Goal: Task Accomplishment & Management: Use online tool/utility

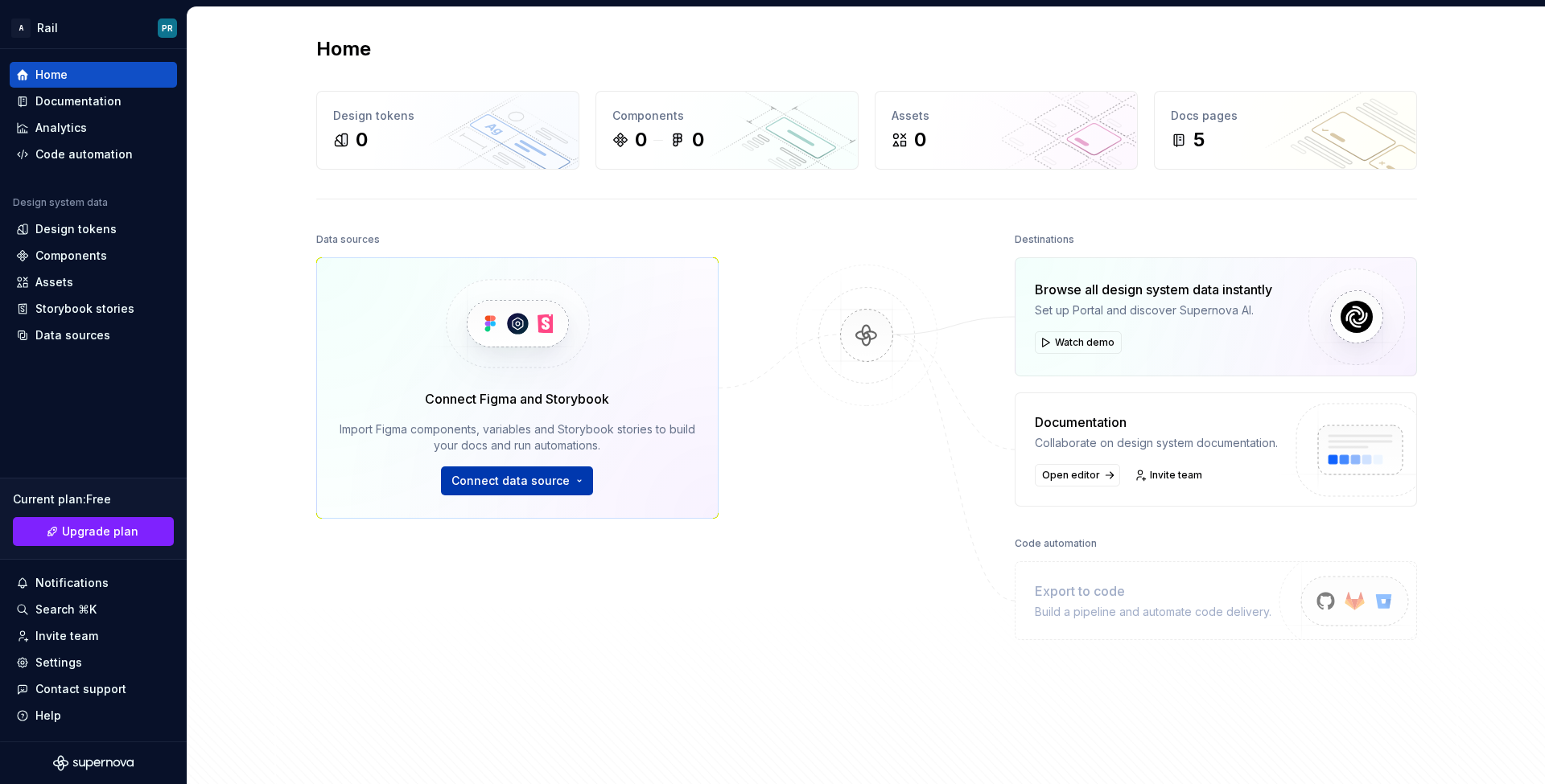
click at [520, 476] on span "Connect data source" at bounding box center [510, 481] width 119 height 16
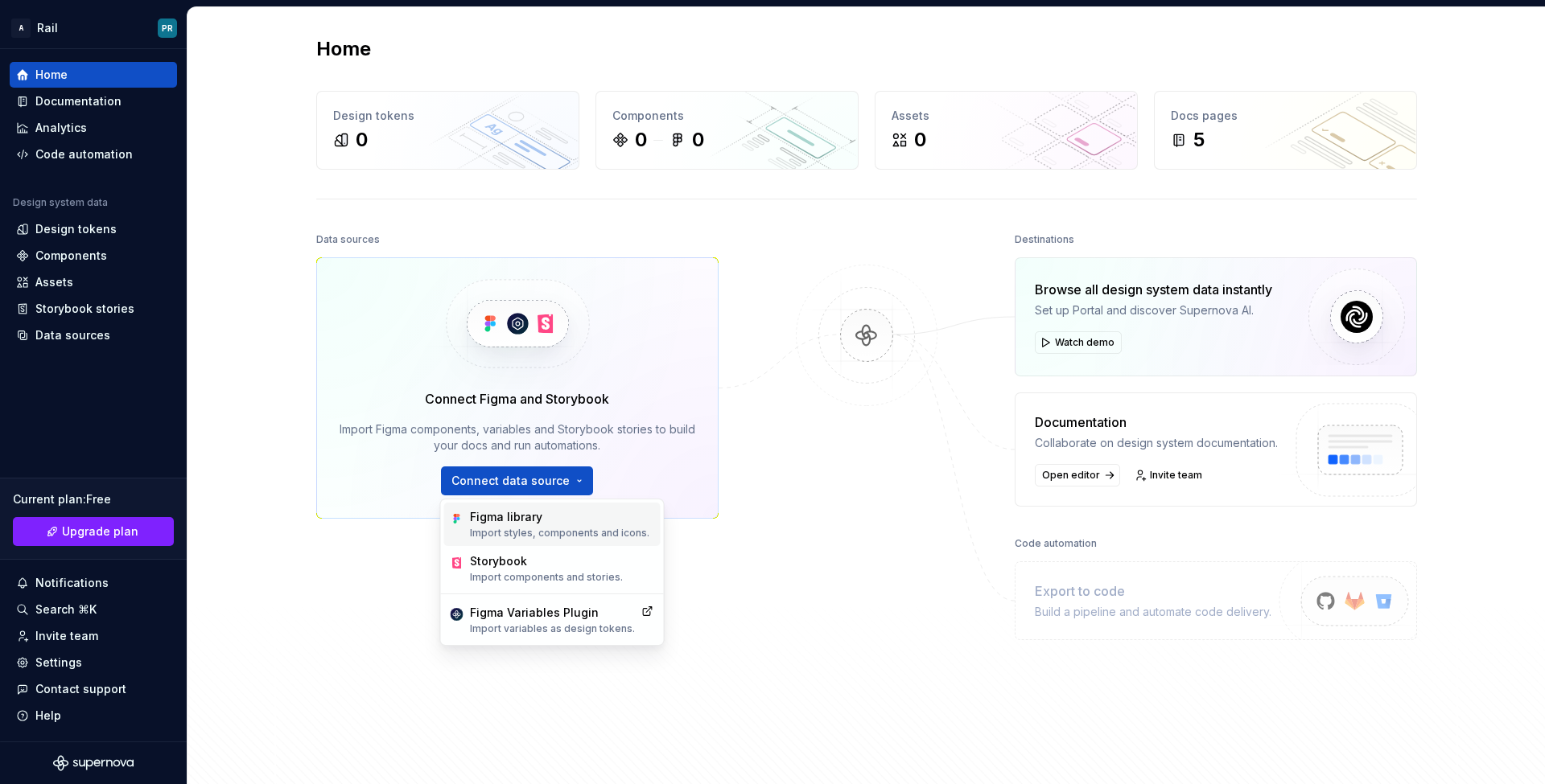
click at [570, 538] on p "Import styles, components and icons." at bounding box center [560, 533] width 180 height 13
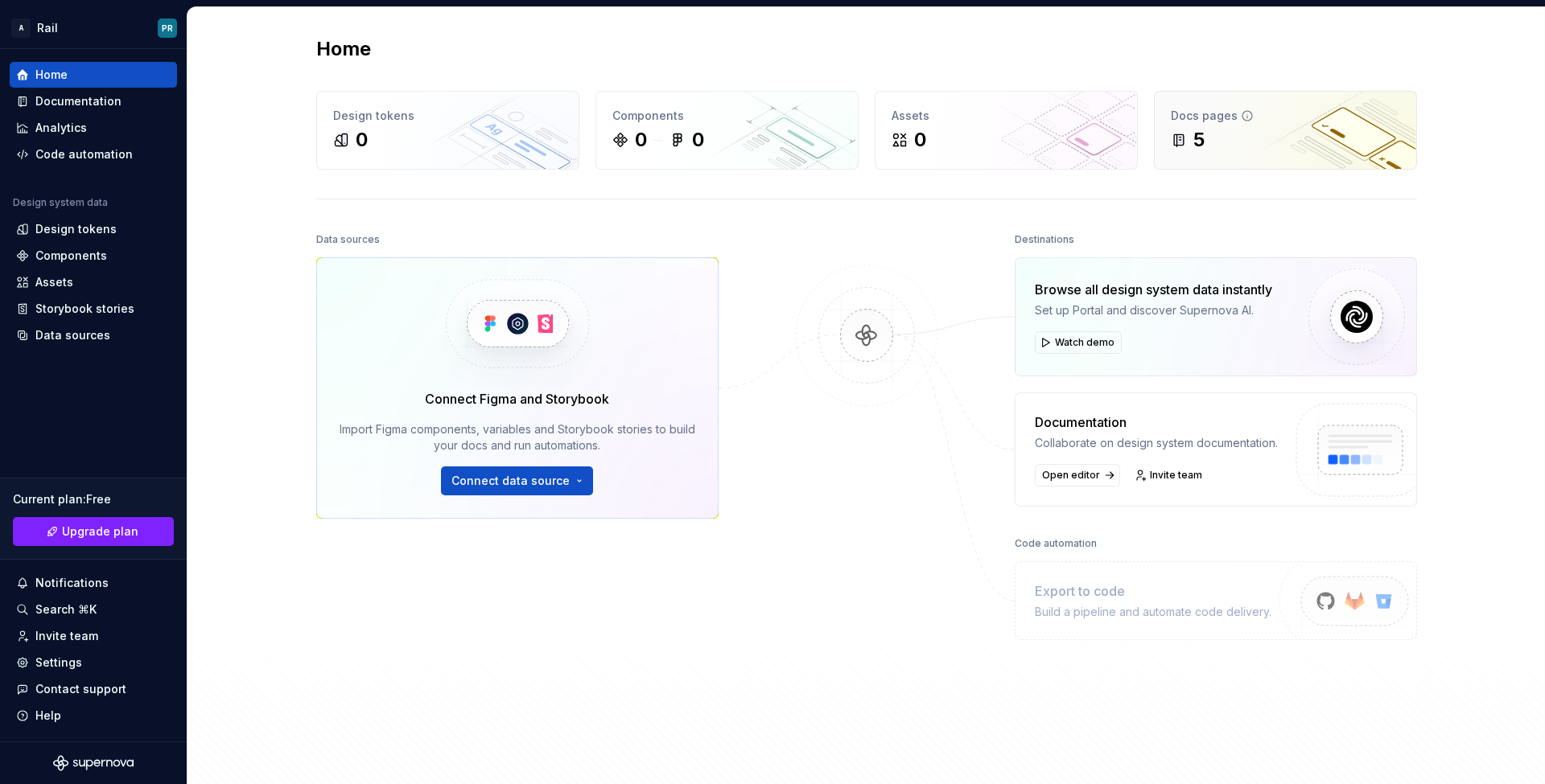
click at [1252, 149] on div "5" at bounding box center [1286, 140] width 230 height 26
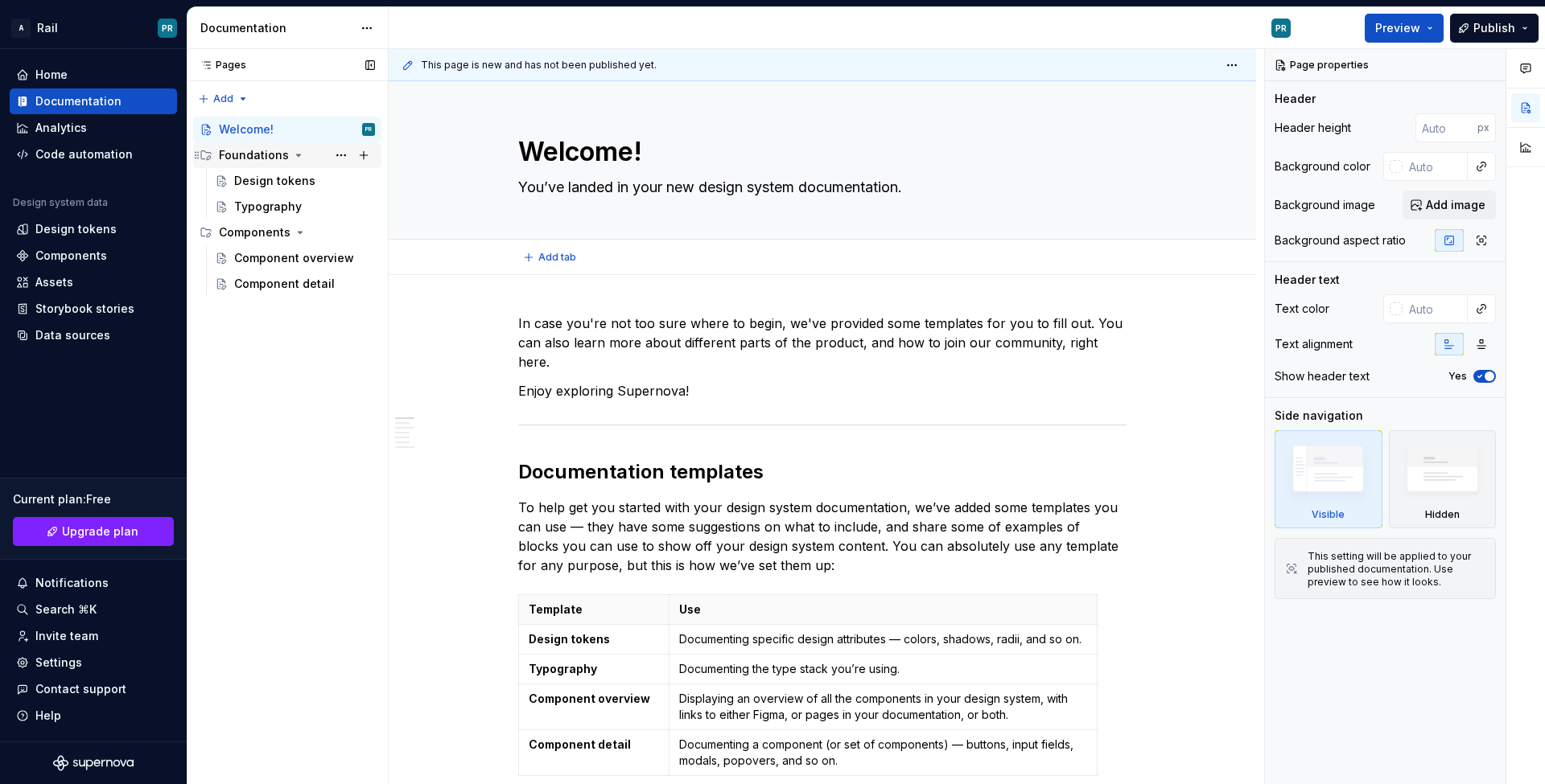
type textarea "*"
click at [93, 77] on div "Home" at bounding box center [93, 75] width 155 height 16
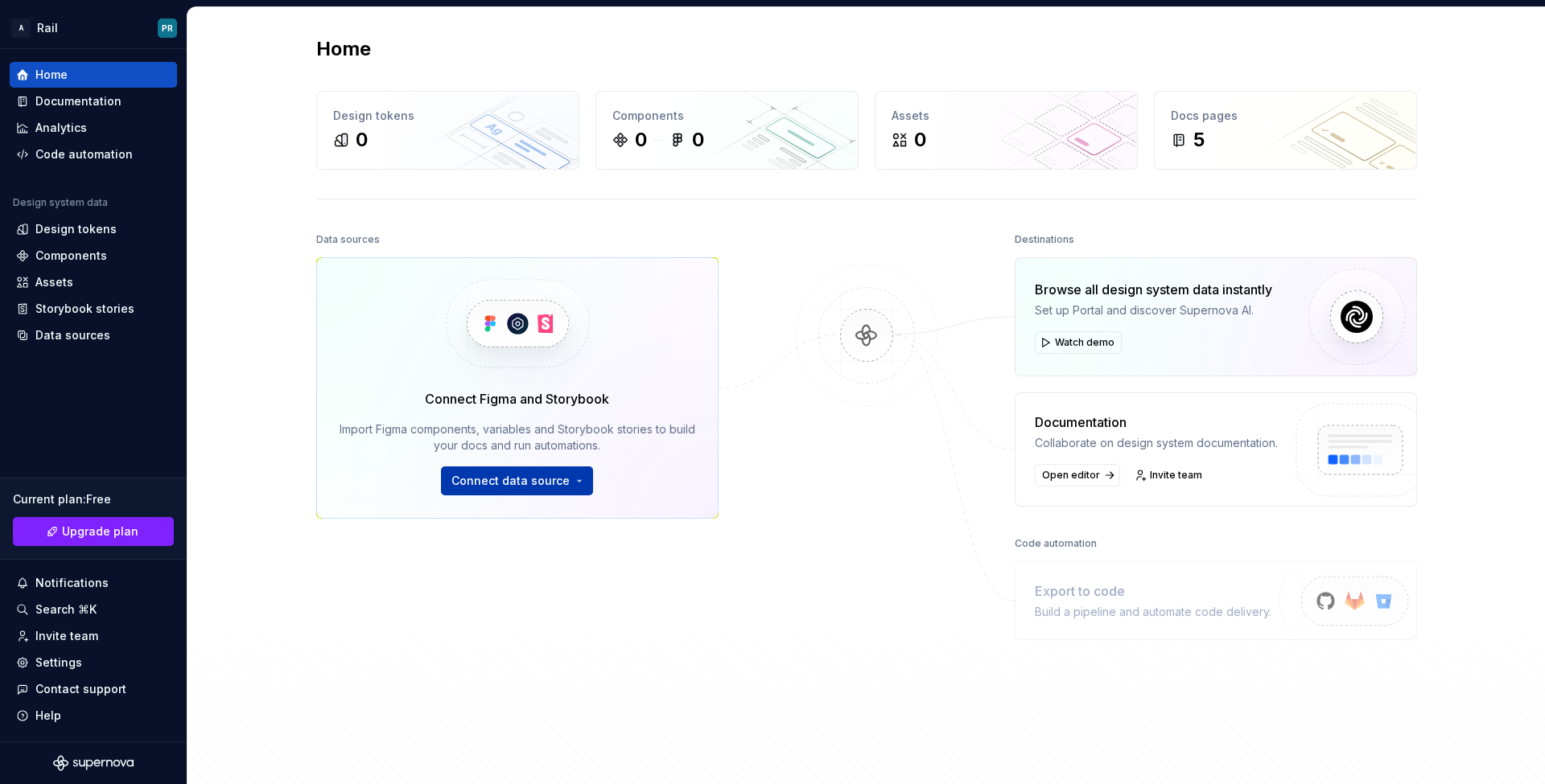
click at [549, 480] on span "Connect data source" at bounding box center [510, 481] width 119 height 16
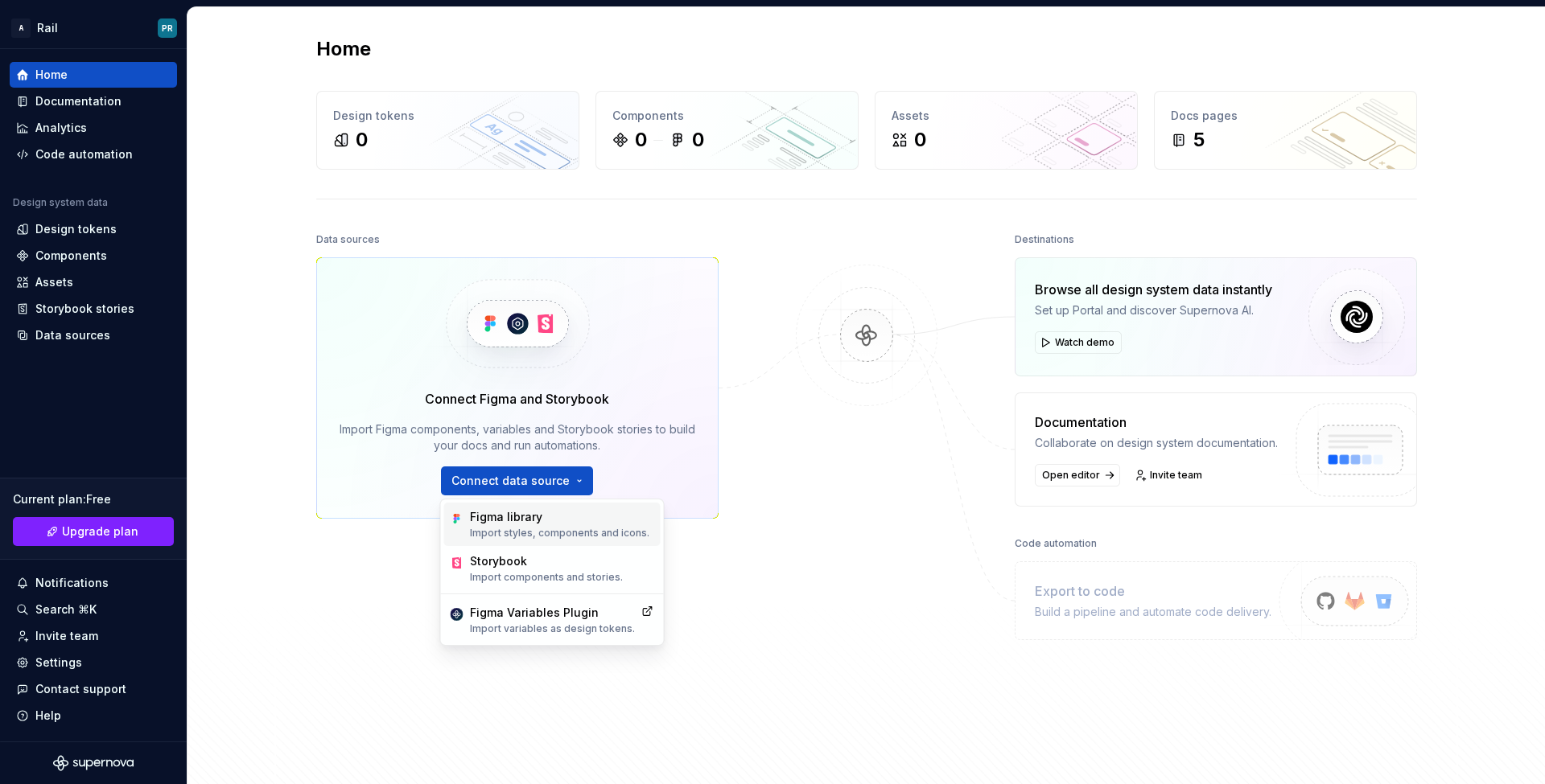
click at [558, 540] on div "Figma library Import styles, components and icons." at bounding box center [552, 525] width 217 height 44
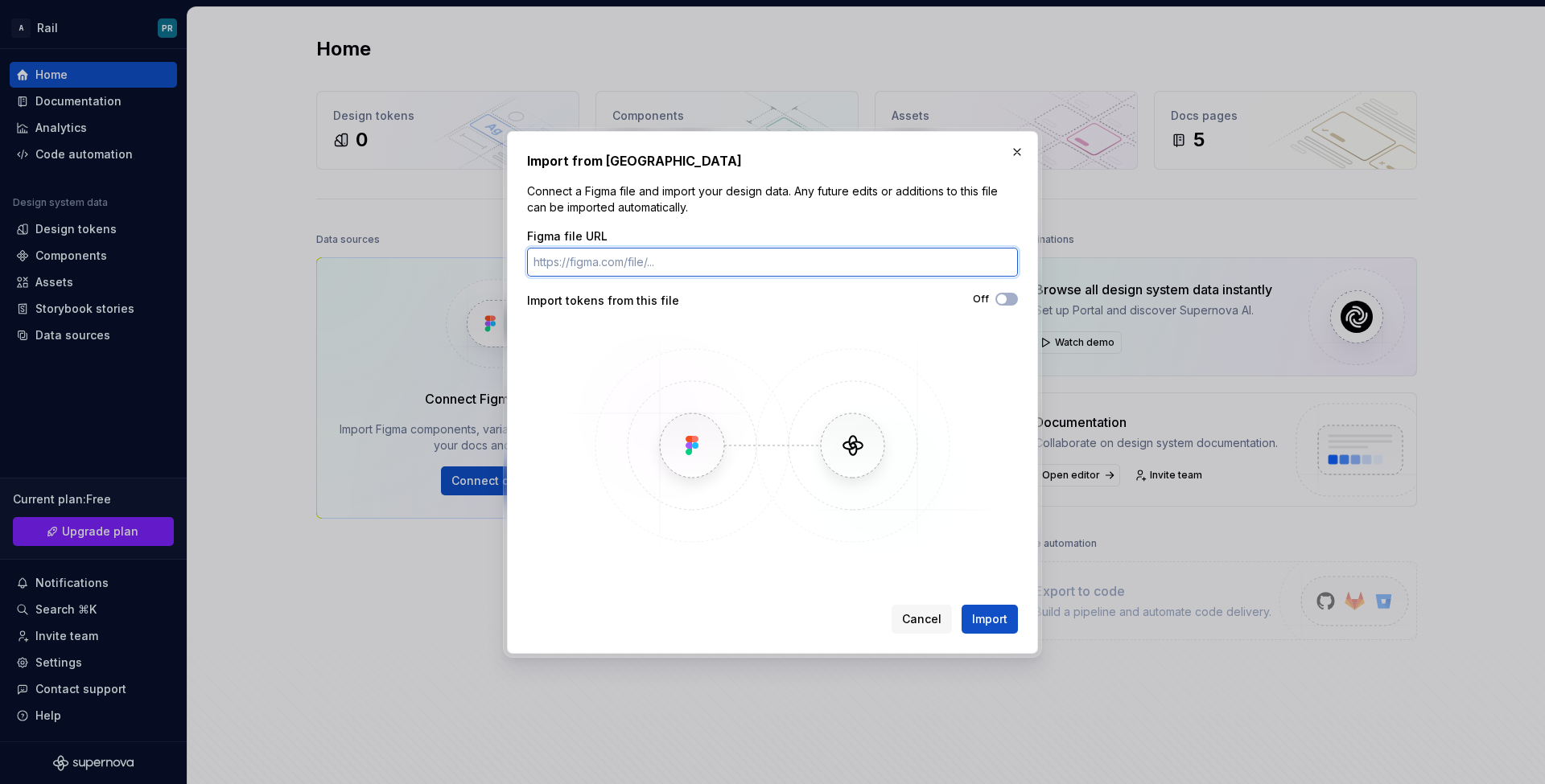
click at [646, 267] on input "Figma file URL" at bounding box center [772, 261] width 491 height 29
paste input "[URL][DOMAIN_NAME]"
type input "[URL][DOMAIN_NAME]"
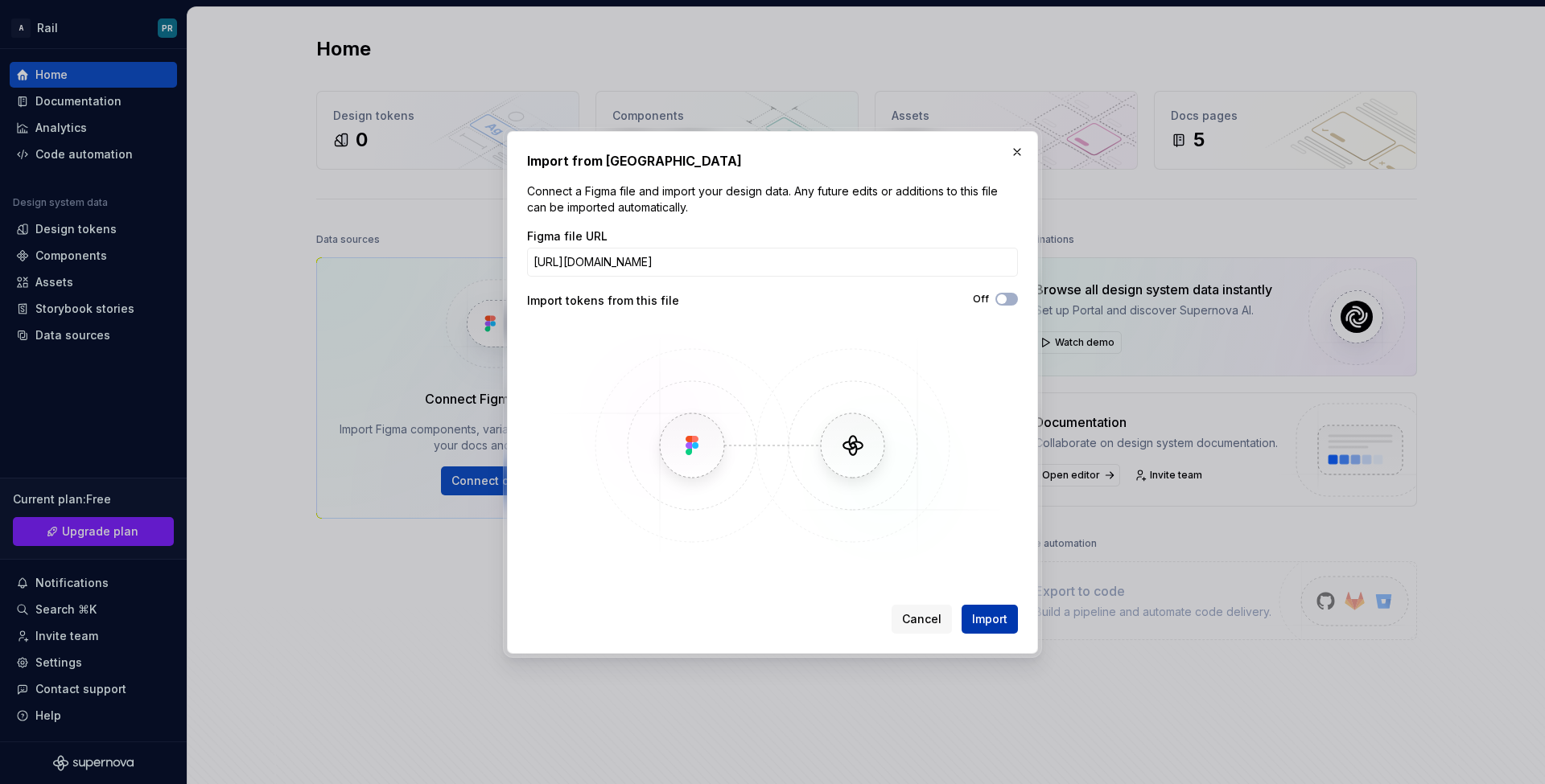
click at [994, 630] on button "Import" at bounding box center [990, 618] width 56 height 29
click at [920, 627] on button "Cancel" at bounding box center [921, 618] width 60 height 29
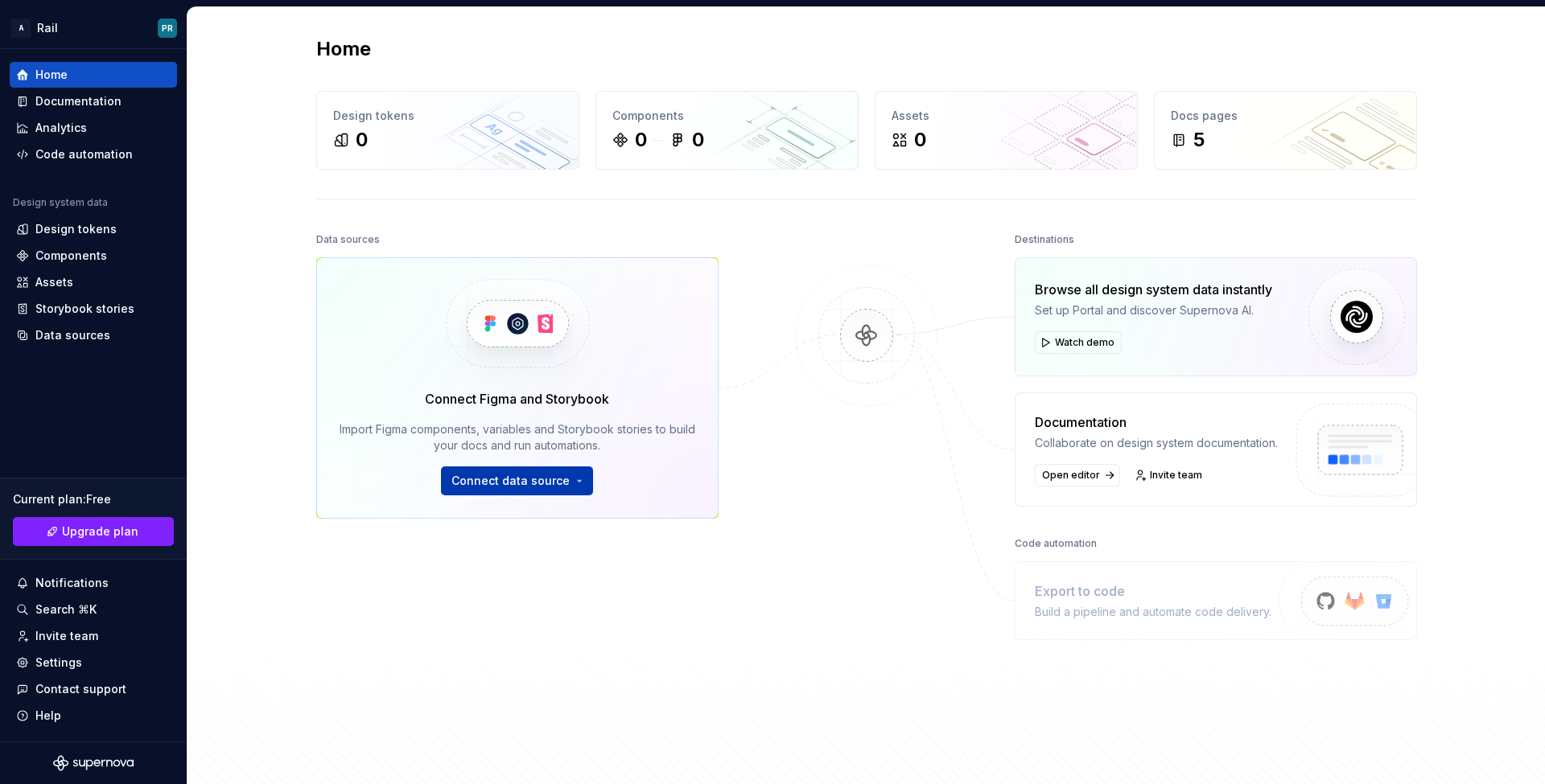
click at [544, 478] on span "Connect data source" at bounding box center [510, 481] width 119 height 16
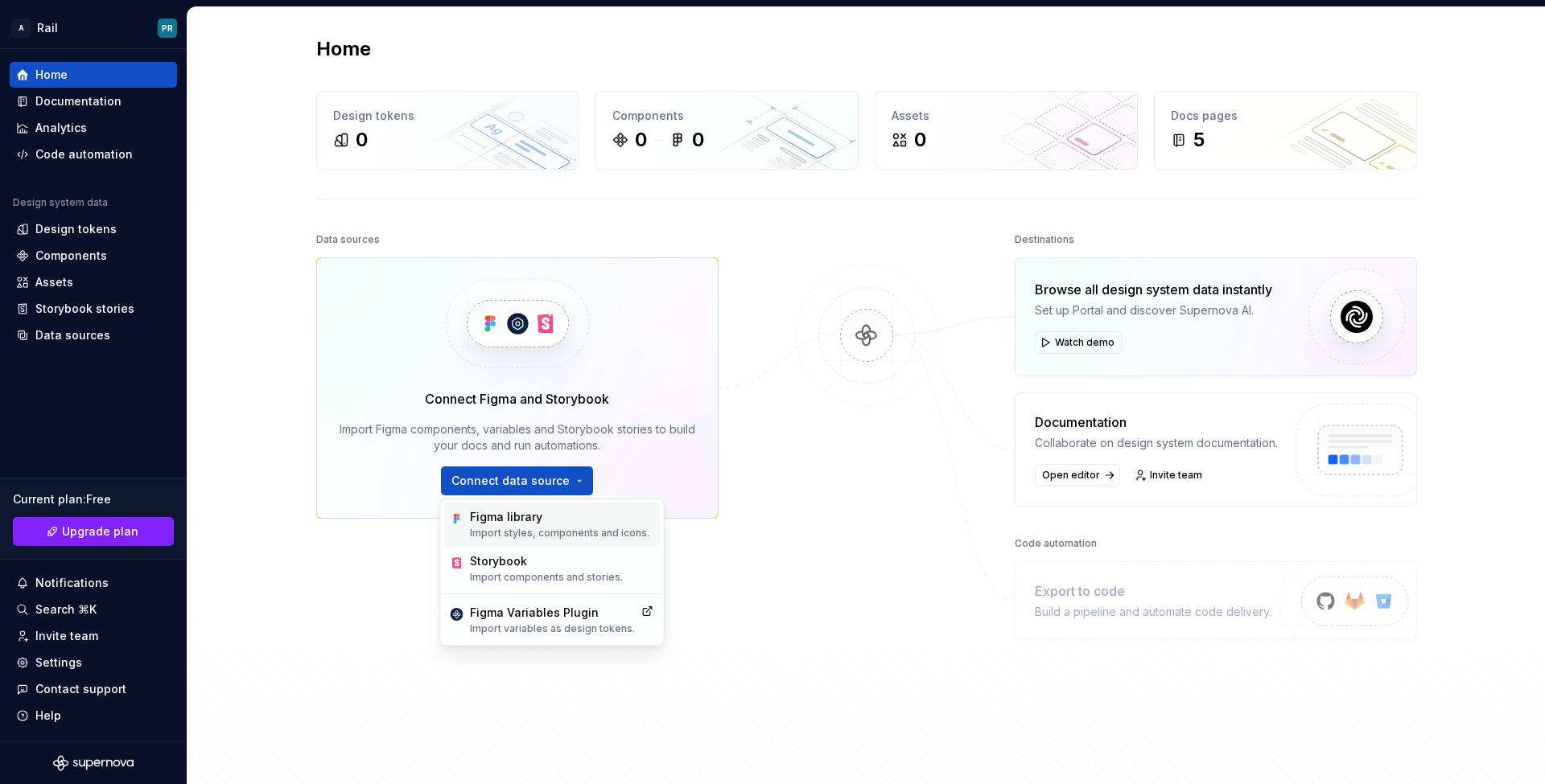
click at [566, 530] on p "Import styles, components and icons." at bounding box center [560, 533] width 180 height 13
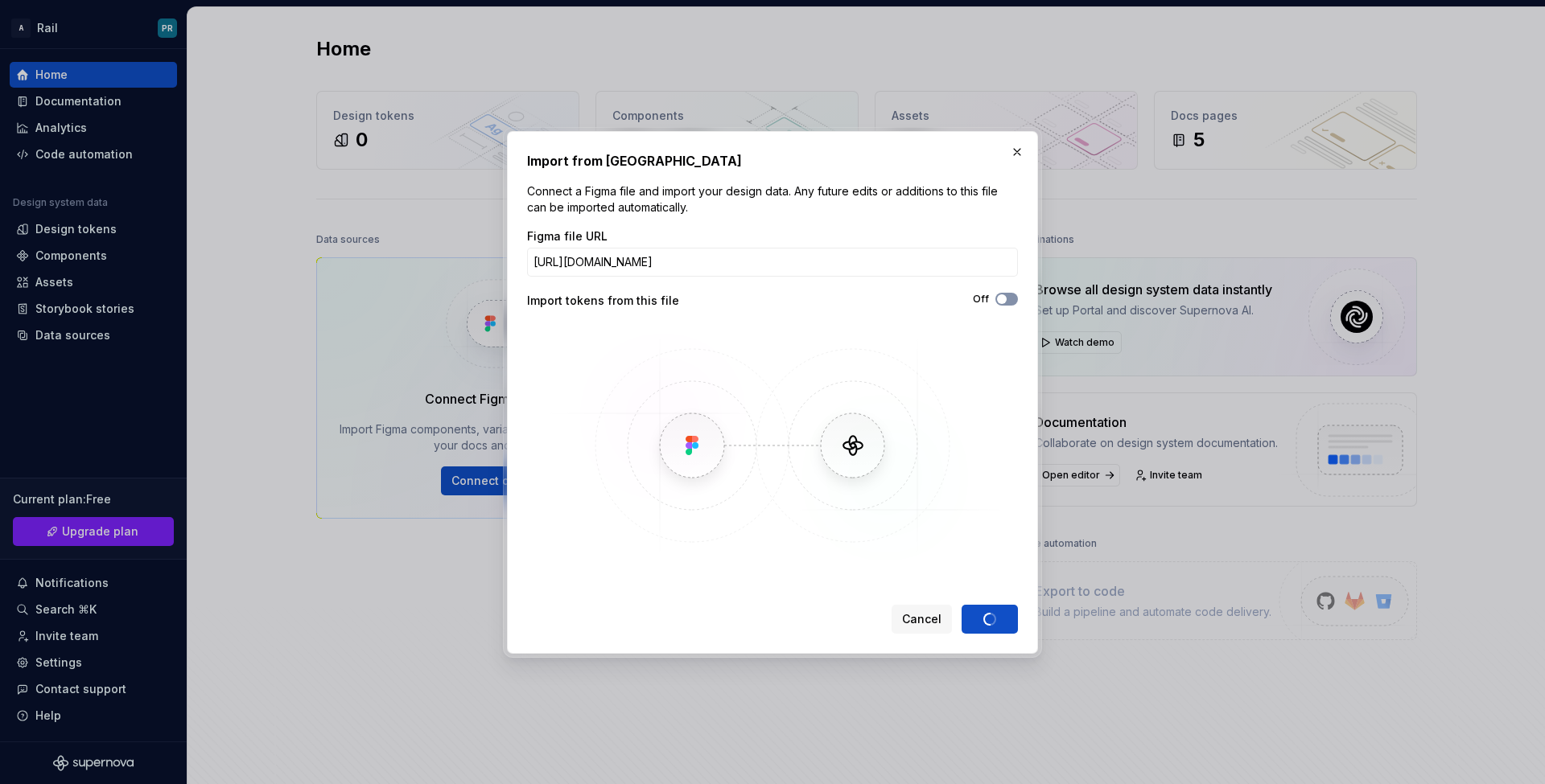
click at [1007, 299] on icon "button" at bounding box center [1001, 299] width 13 height 10
click at [983, 614] on div "Cancel Import" at bounding box center [954, 618] width 127 height 29
click at [949, 616] on button "Cancel" at bounding box center [921, 618] width 60 height 29
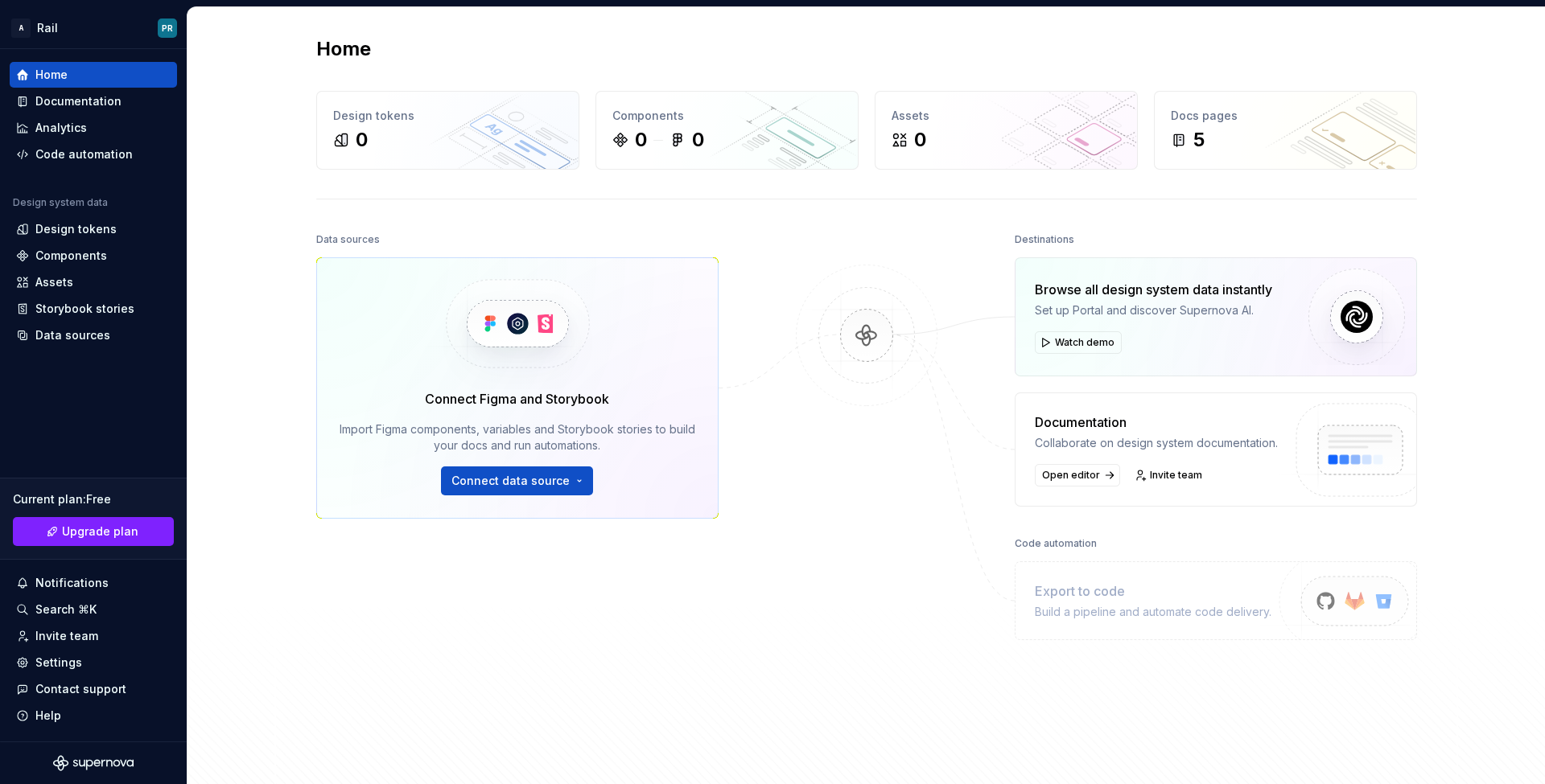
click at [948, 615] on div "Data sources Connect Figma and Storybook Import Figma components, variables and…" at bounding box center [866, 496] width 1101 height 535
click at [538, 491] on button "Connect data source" at bounding box center [517, 481] width 152 height 29
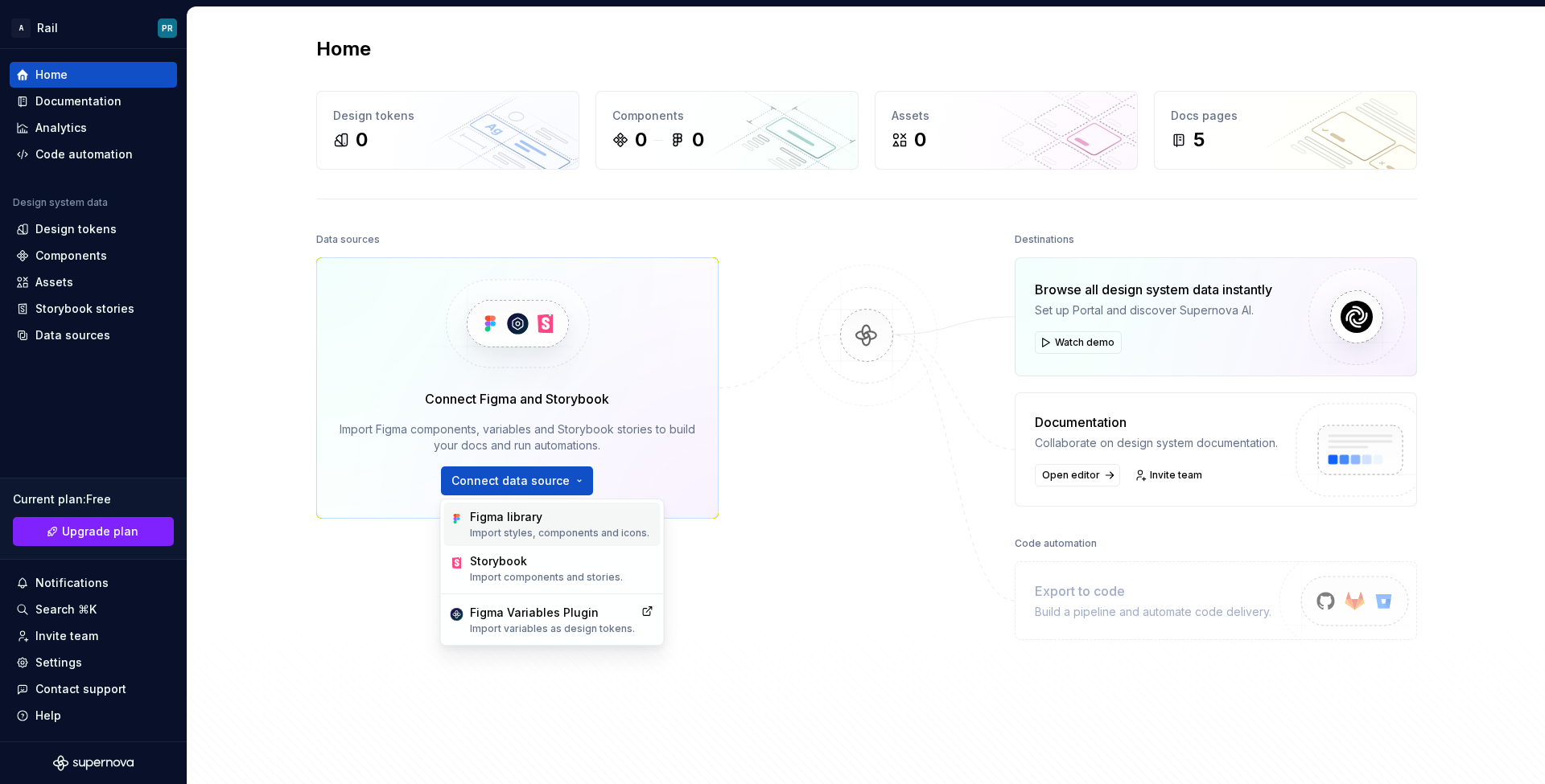
click at [534, 512] on div "Figma library" at bounding box center [560, 517] width 180 height 16
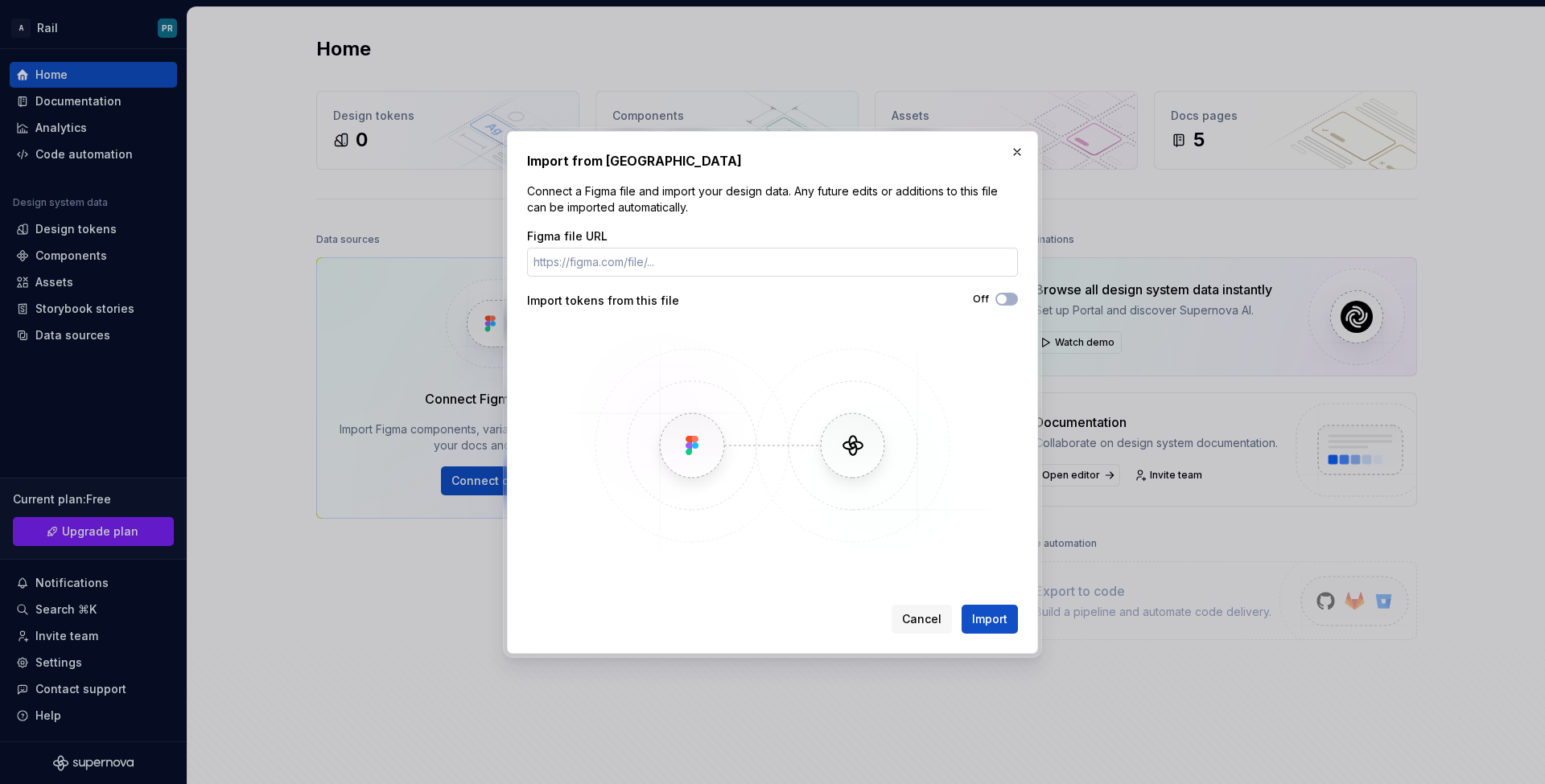
click at [800, 261] on input "Figma file URL" at bounding box center [772, 261] width 491 height 29
type input "[URL][DOMAIN_NAME]"
click at [1013, 297] on button "Off" at bounding box center [1006, 298] width 23 height 13
click at [985, 609] on button "Import" at bounding box center [990, 618] width 56 height 29
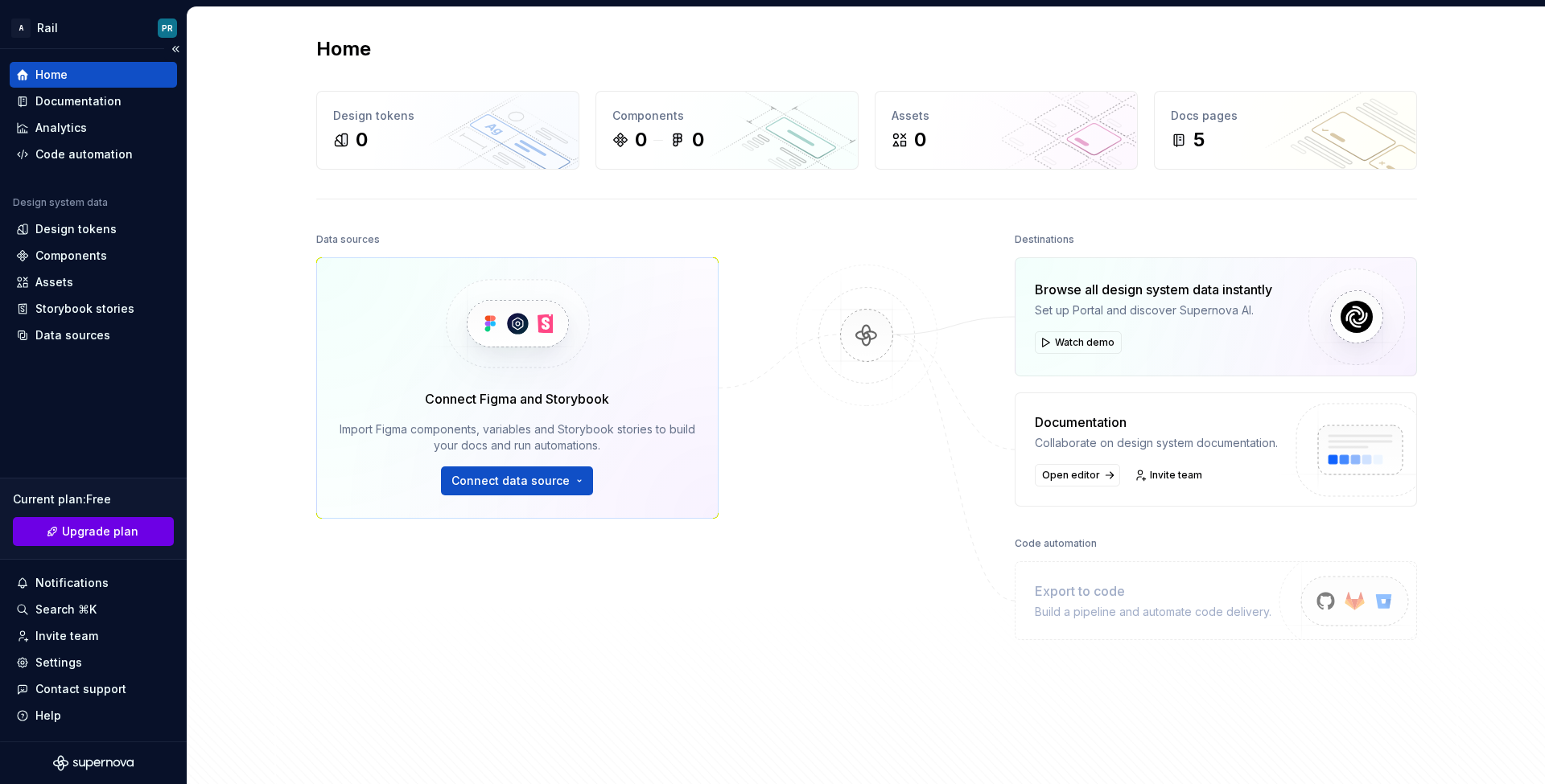
click at [121, 538] on span "Upgrade plan" at bounding box center [100, 532] width 77 height 16
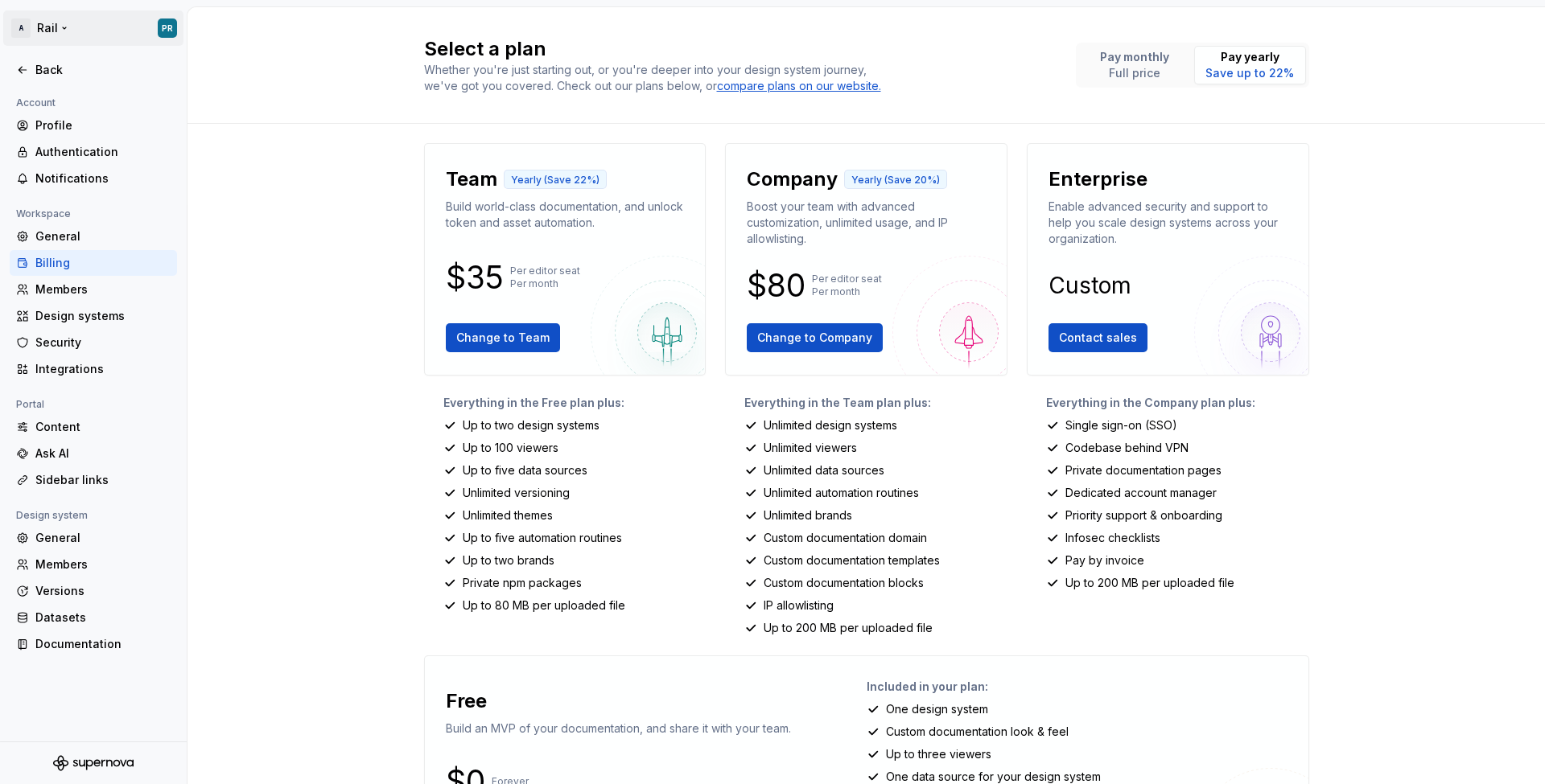
click at [48, 27] on html "A Rail PR Back Account Profile Authentication Notifications Workspace General B…" at bounding box center [772, 392] width 1545 height 784
drag, startPoint x: 252, startPoint y: 284, endPoint x: 103, endPoint y: 251, distance: 152.6
click at [251, 284] on html "A Rail PR Back Account Profile Authentication Notifications Workspace General B…" at bounding box center [772, 392] width 1545 height 784
click at [79, 240] on div "General" at bounding box center [102, 236] width 135 height 16
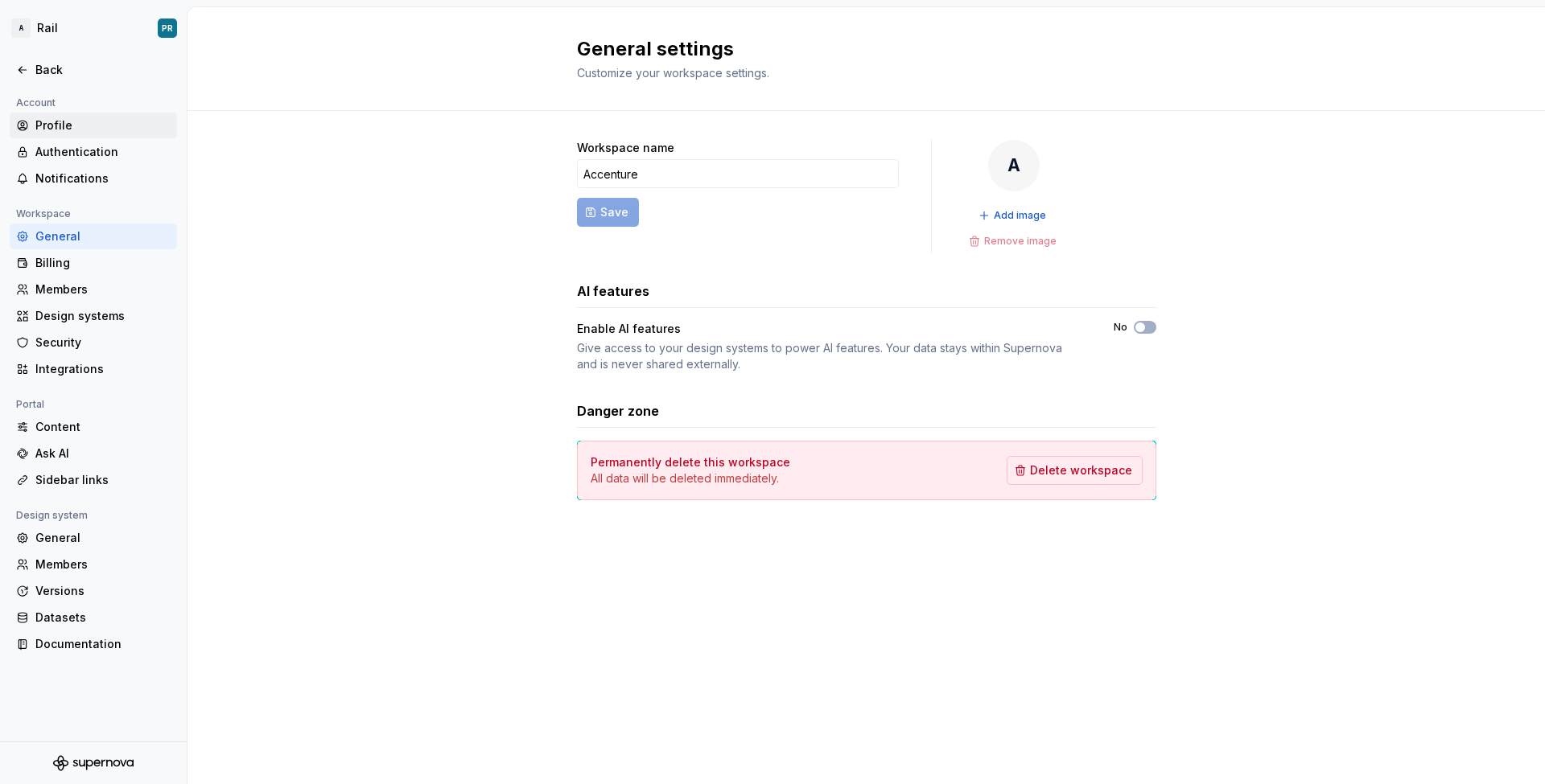
click at [84, 129] on div "Profile" at bounding box center [102, 126] width 135 height 16
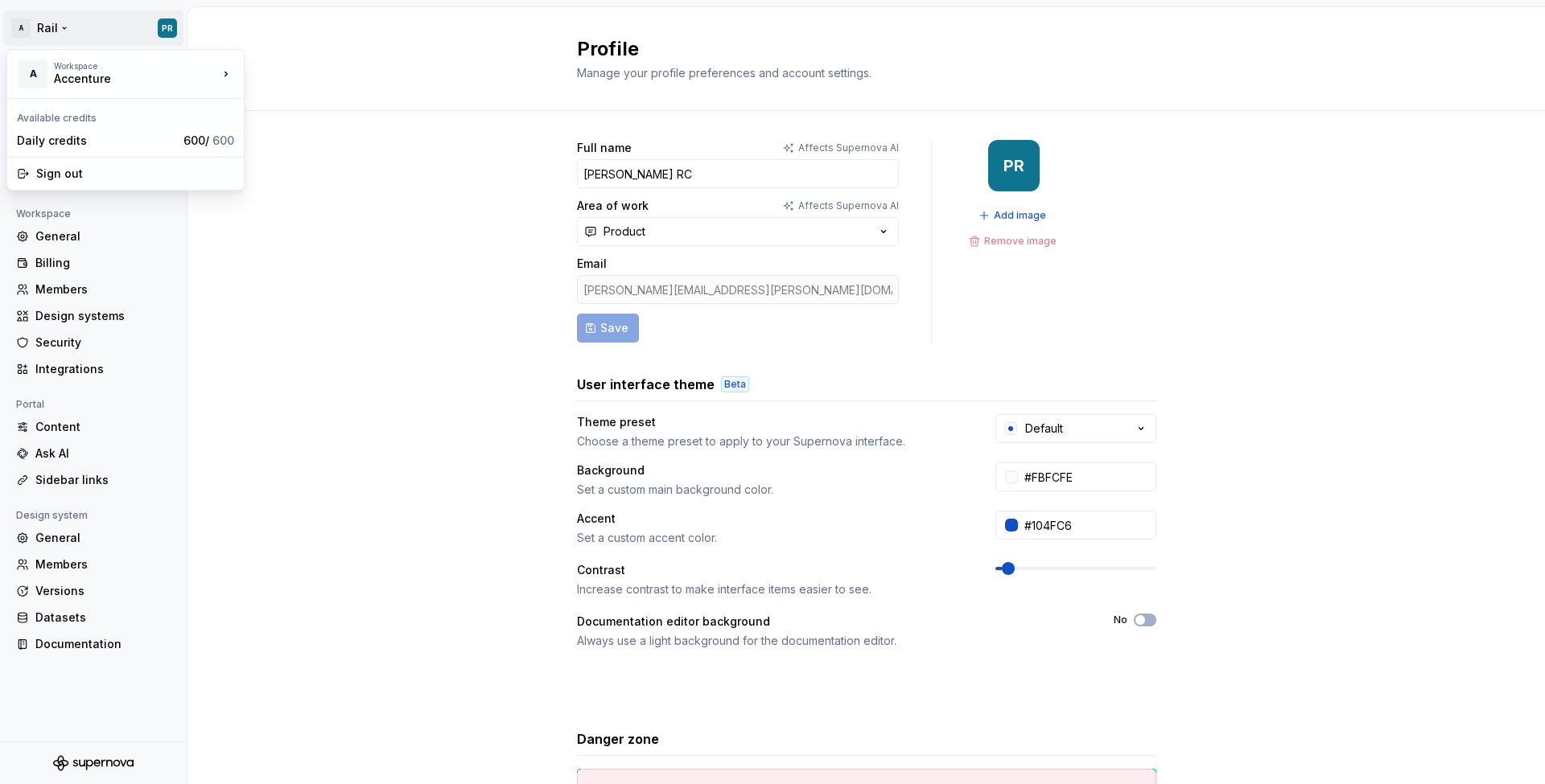
click at [52, 27] on html "A Rail PR Back Account Profile Authentication Notifications Workspace General B…" at bounding box center [772, 392] width 1545 height 784
click at [312, 73] on div "Accenture" at bounding box center [322, 70] width 105 height 16
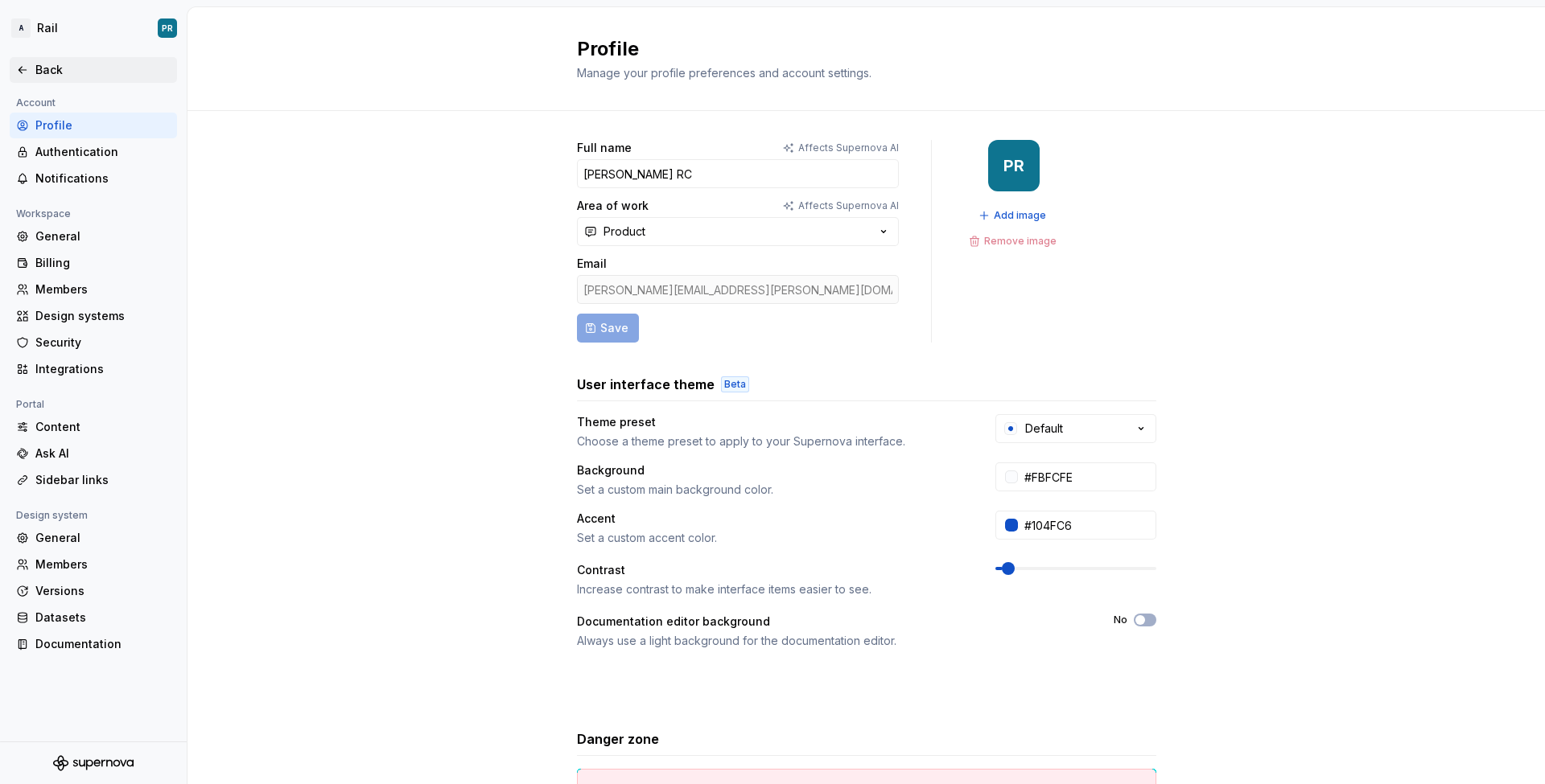
click at [46, 70] on div "Back" at bounding box center [102, 70] width 135 height 16
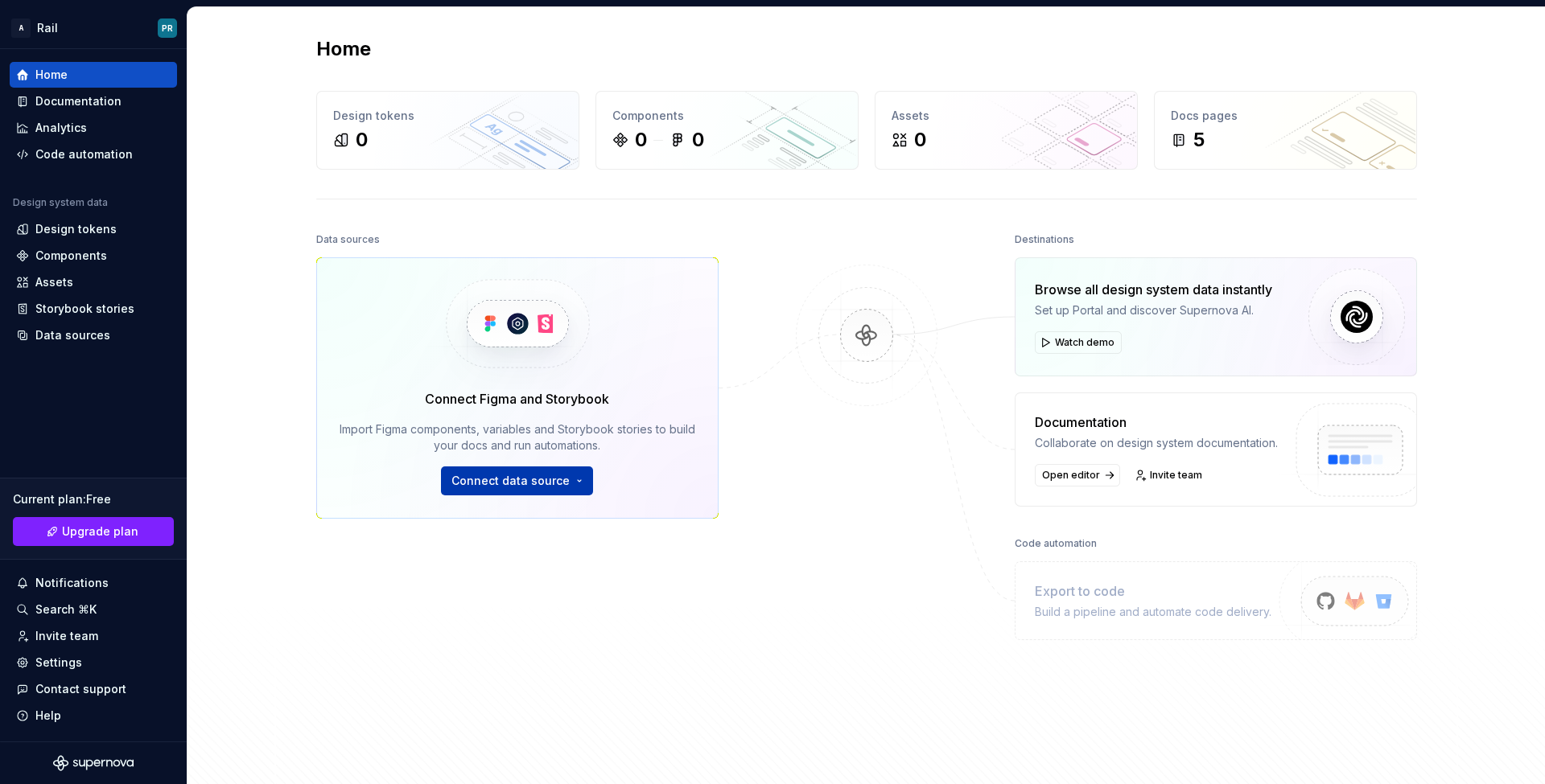
click at [537, 481] on span "Connect data source" at bounding box center [510, 481] width 119 height 16
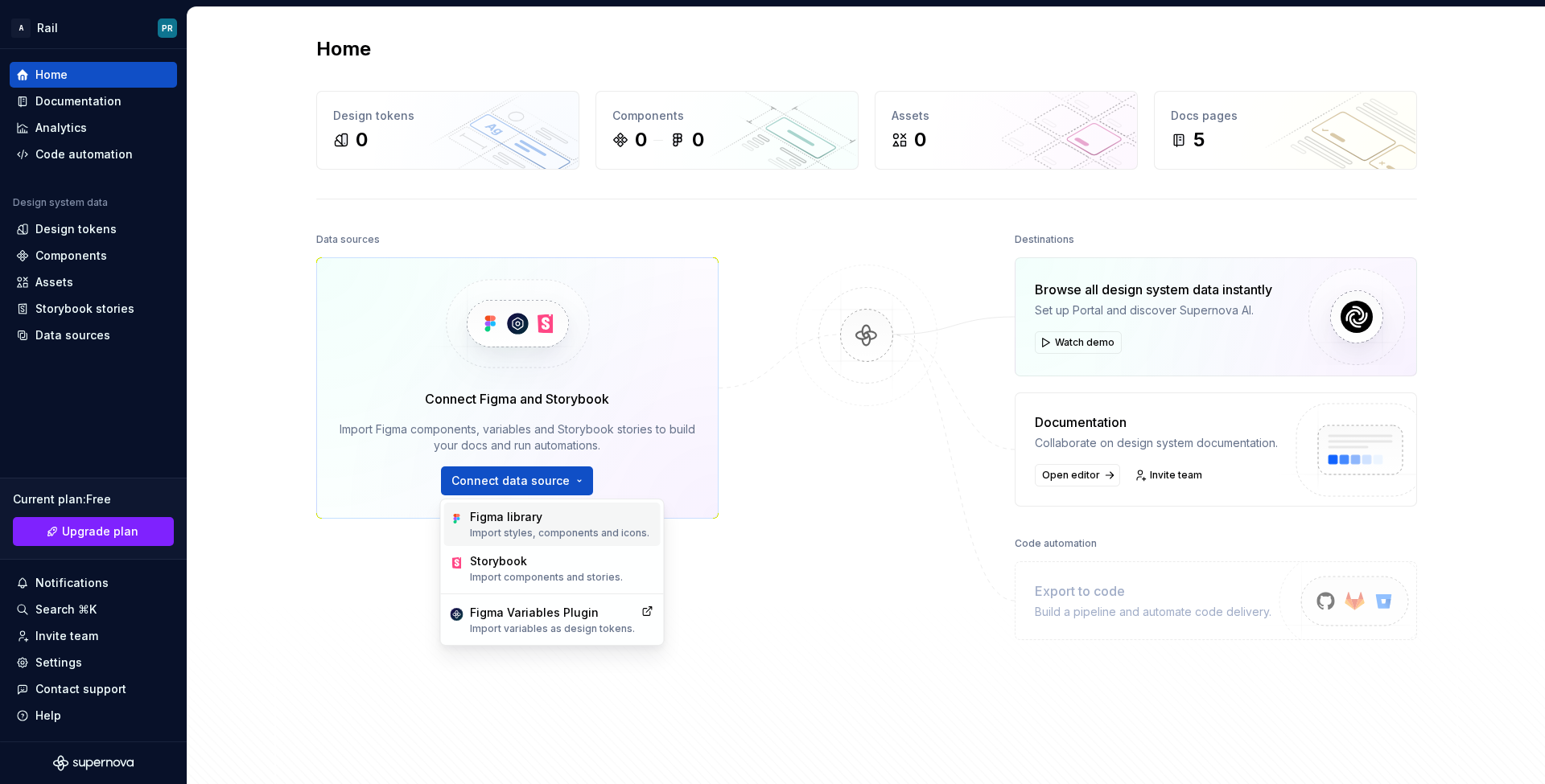
click at [534, 514] on div "Figma library" at bounding box center [560, 517] width 180 height 16
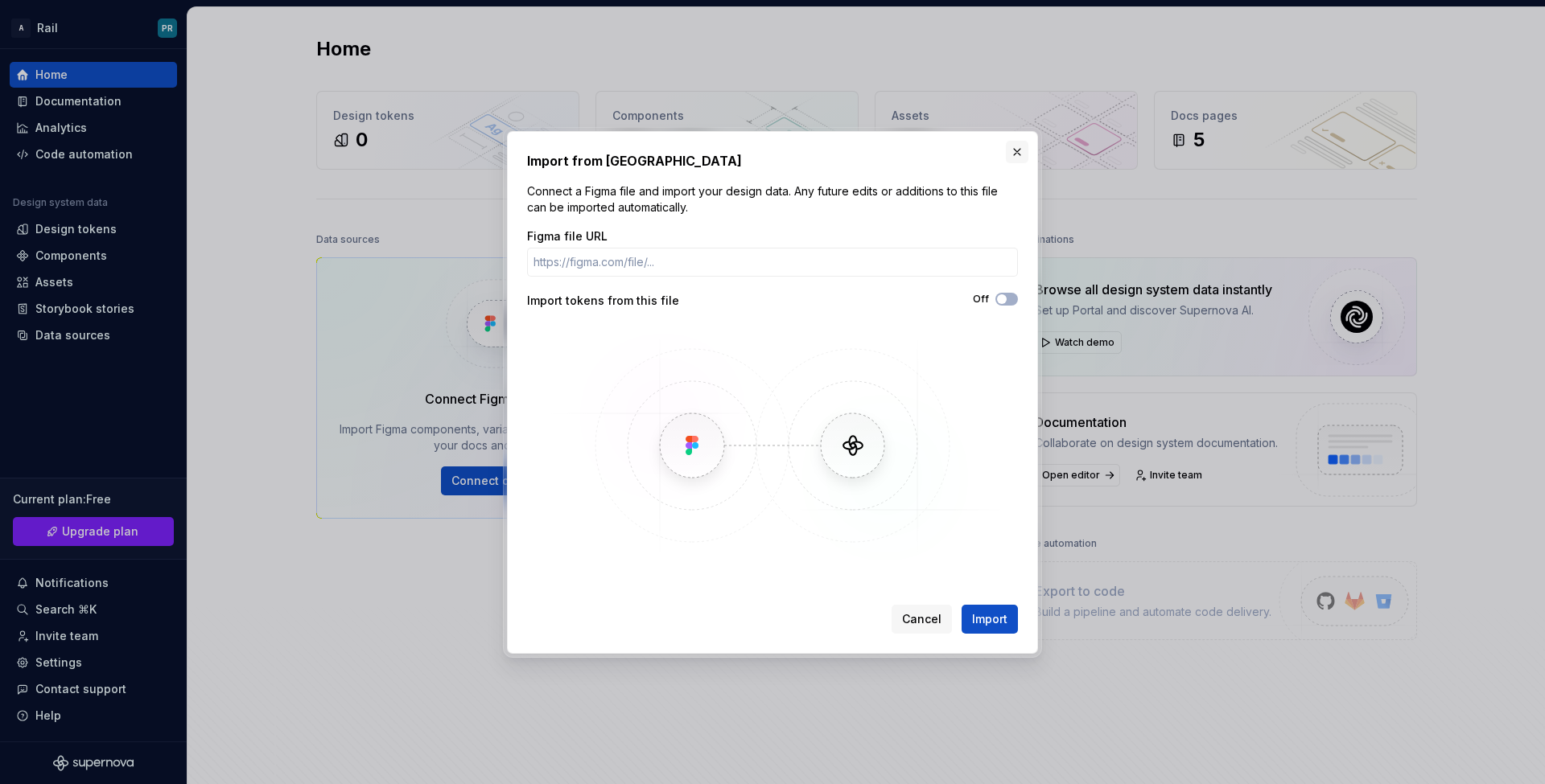
click at [1019, 149] on button "button" at bounding box center [1017, 152] width 23 height 23
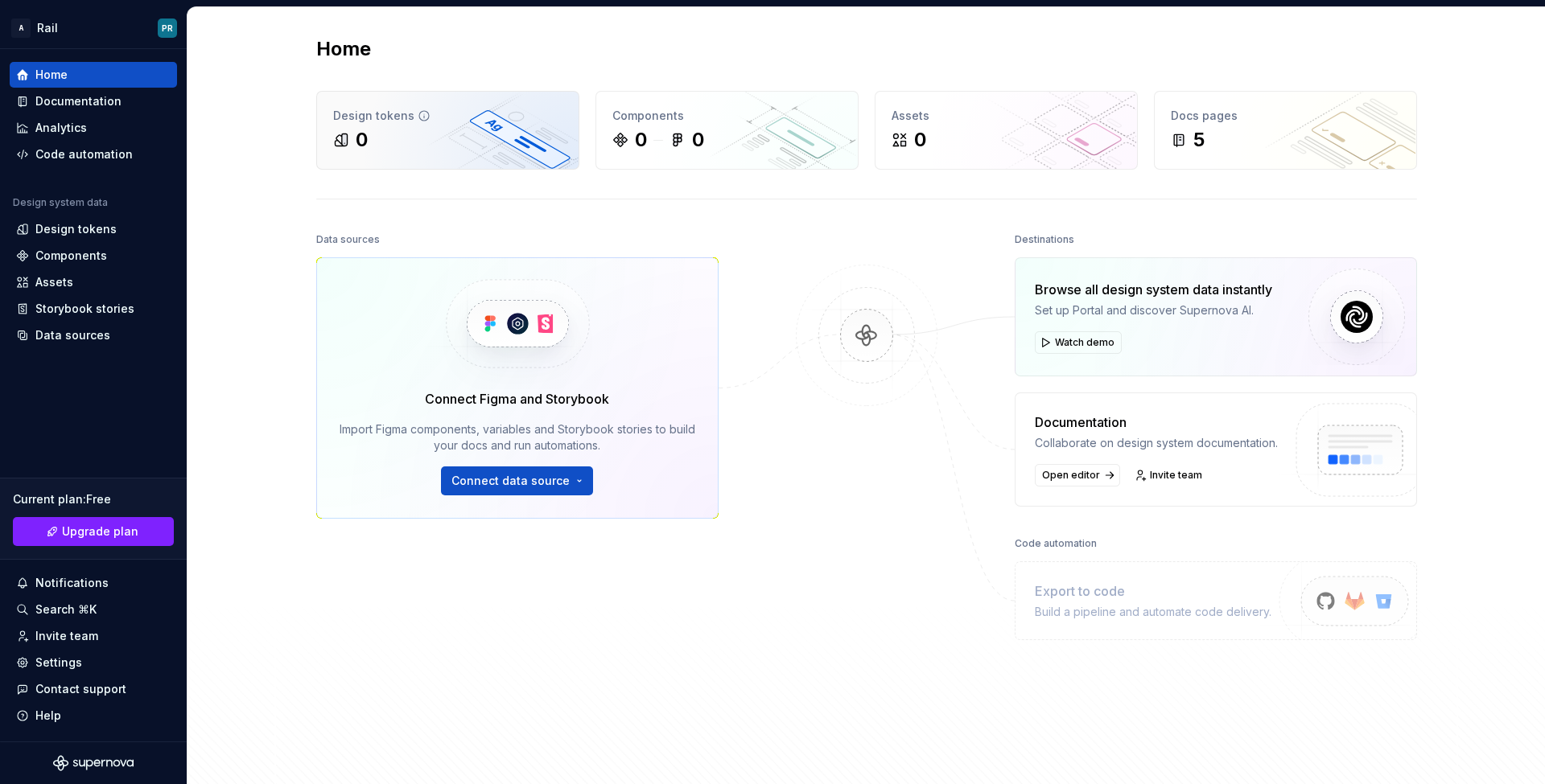
click at [397, 142] on div "0" at bounding box center [448, 140] width 230 height 26
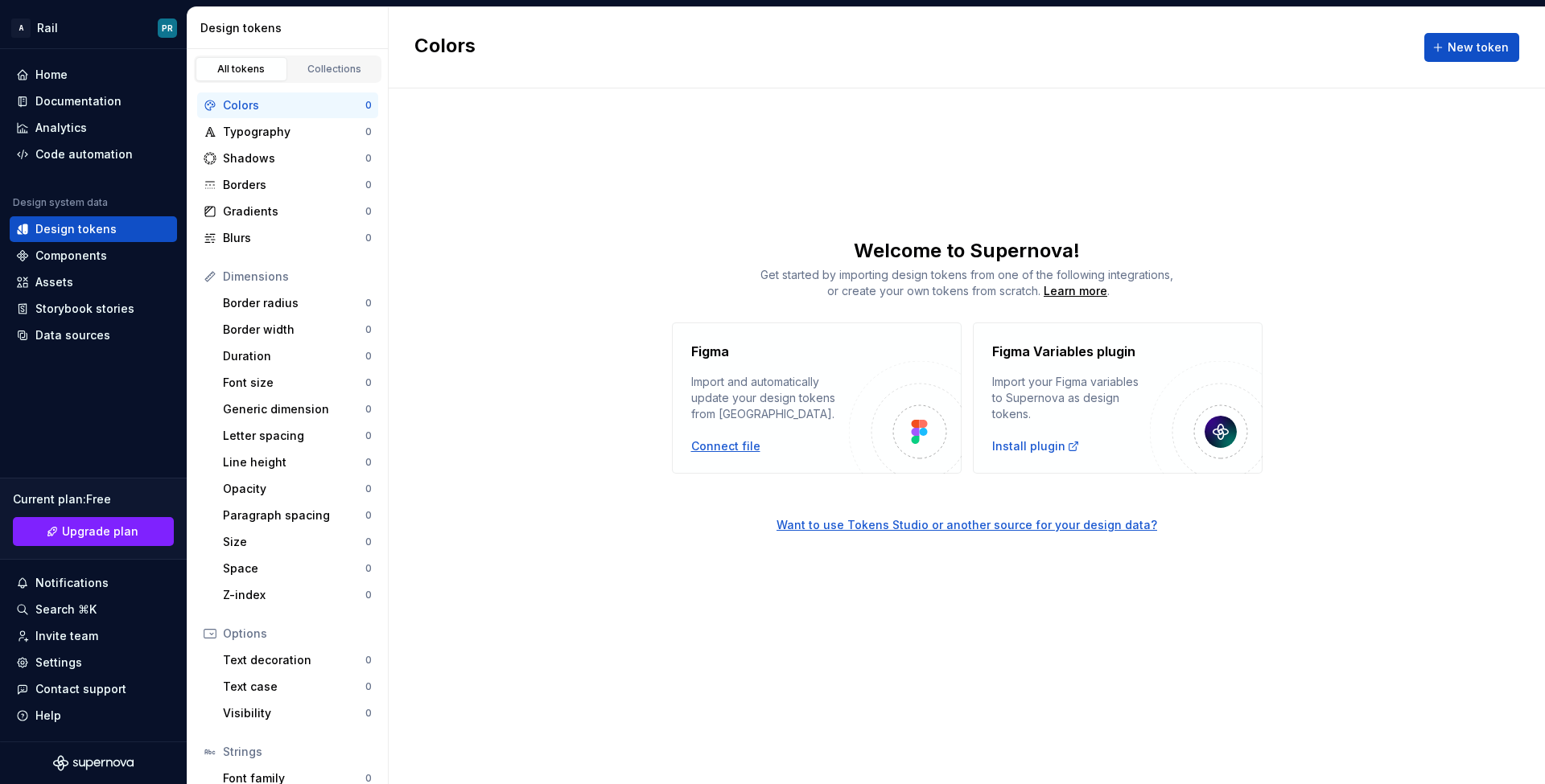
click at [733, 448] on div "Connect file" at bounding box center [726, 446] width 69 height 16
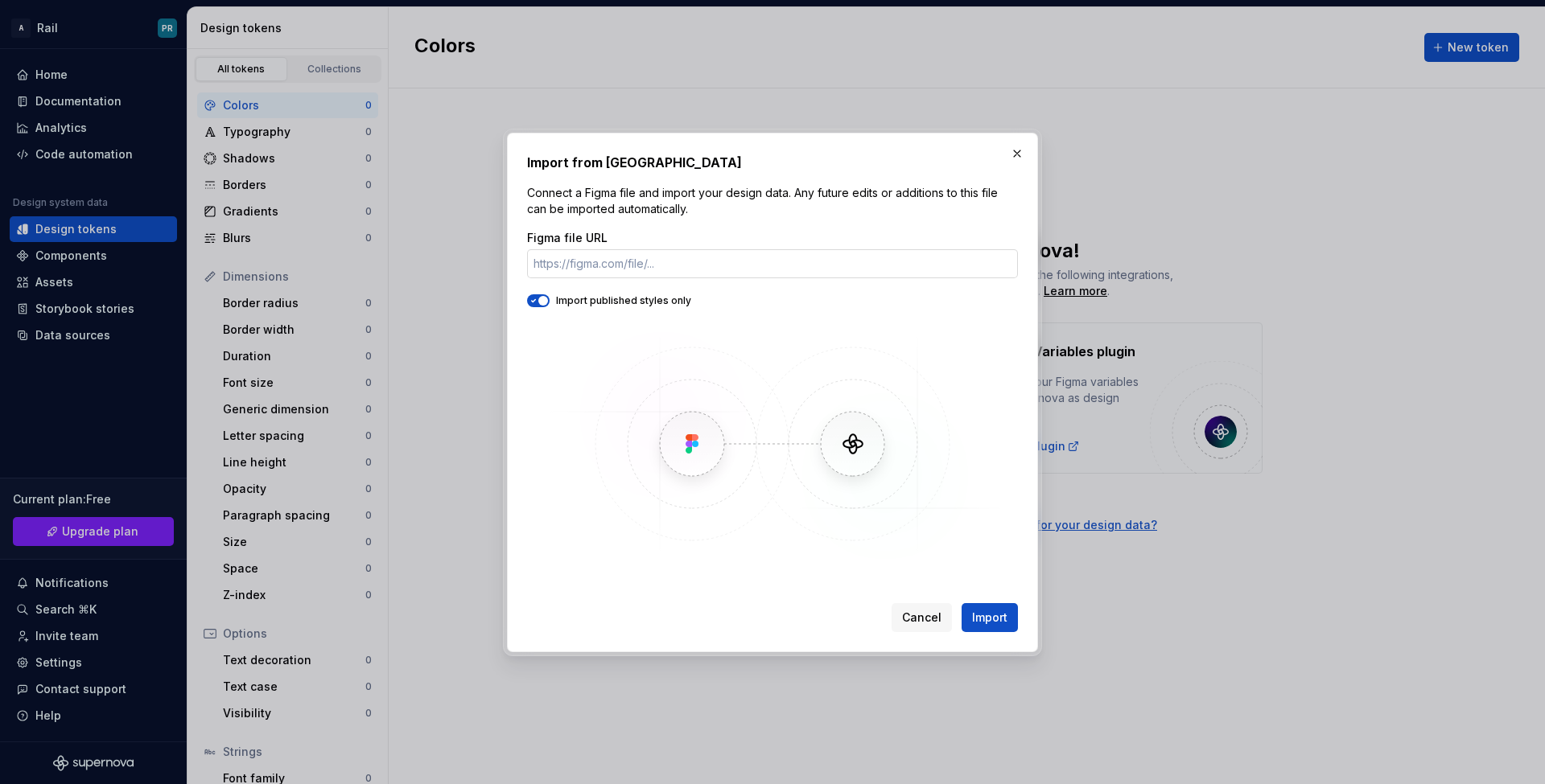
click at [658, 261] on input "Figma file URL" at bounding box center [772, 263] width 491 height 29
type input "[URL][DOMAIN_NAME]"
click at [978, 610] on span "Import" at bounding box center [989, 617] width 35 height 16
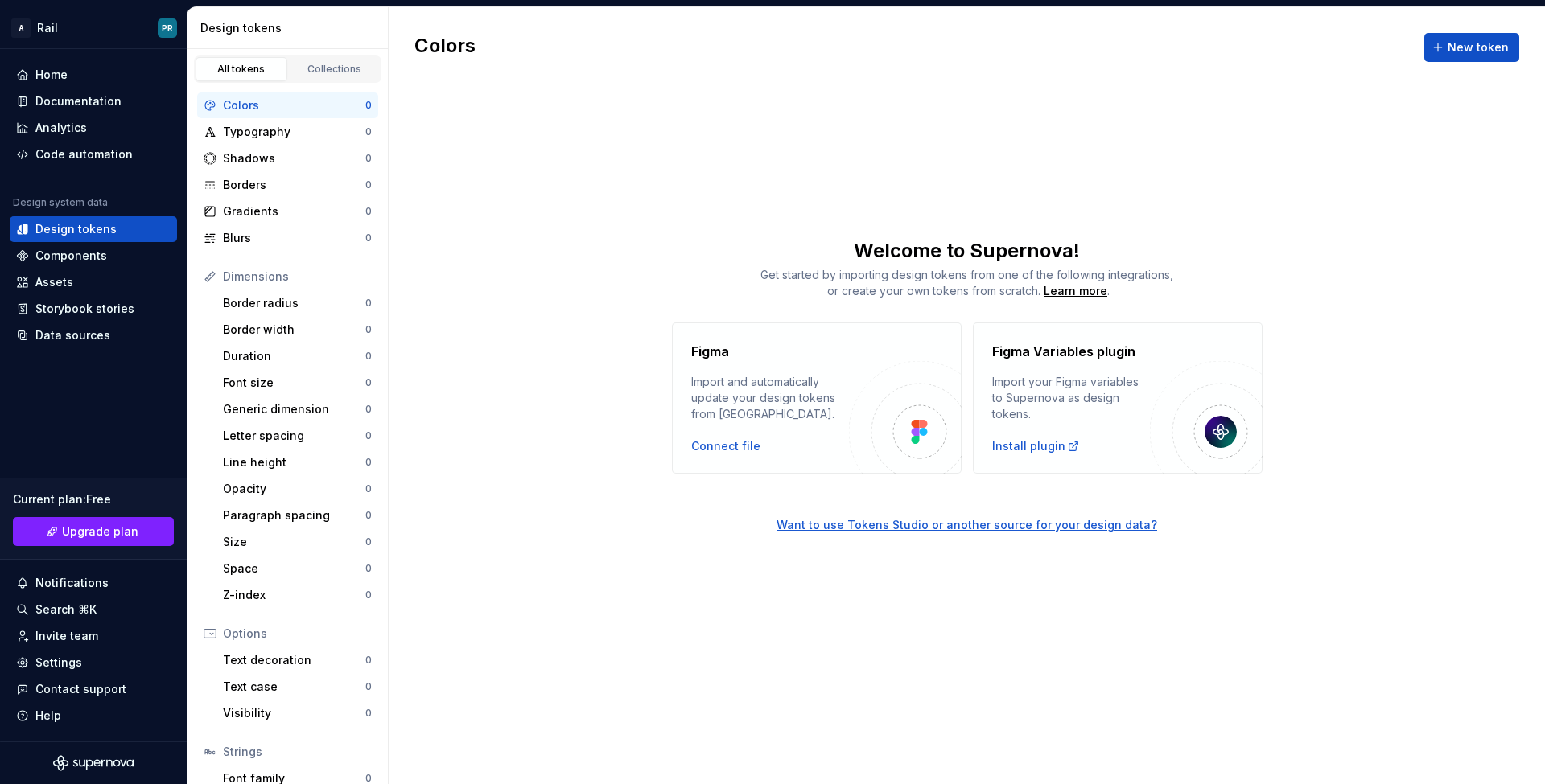
click at [602, 191] on div "Colors New token Welcome to Supernova! Get started by importing design tokens f…" at bounding box center [966, 395] width 1157 height 777
